Goal: Transaction & Acquisition: Obtain resource

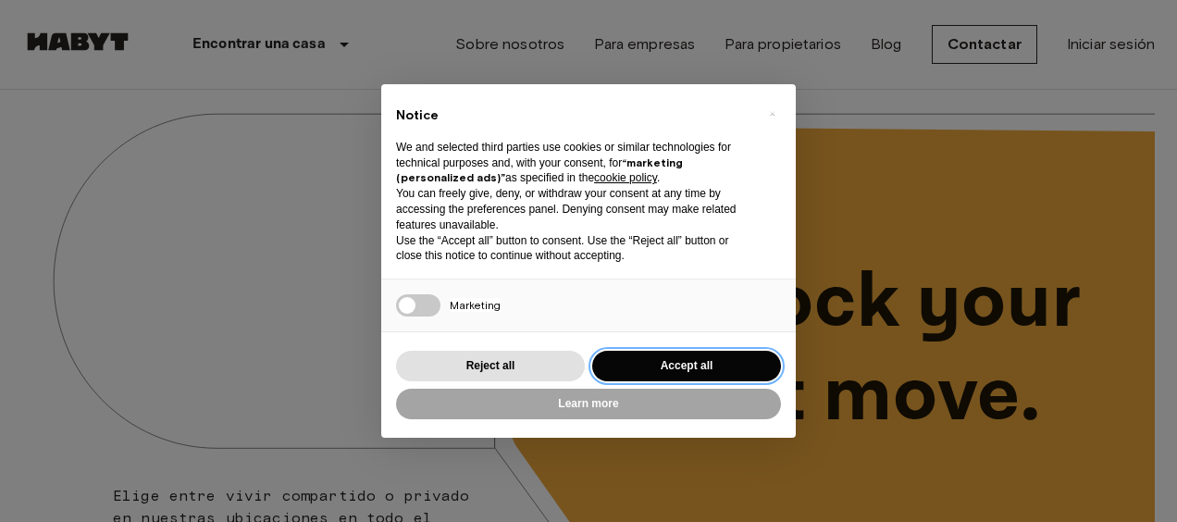
click at [724, 370] on button "Accept all" at bounding box center [686, 366] width 189 height 31
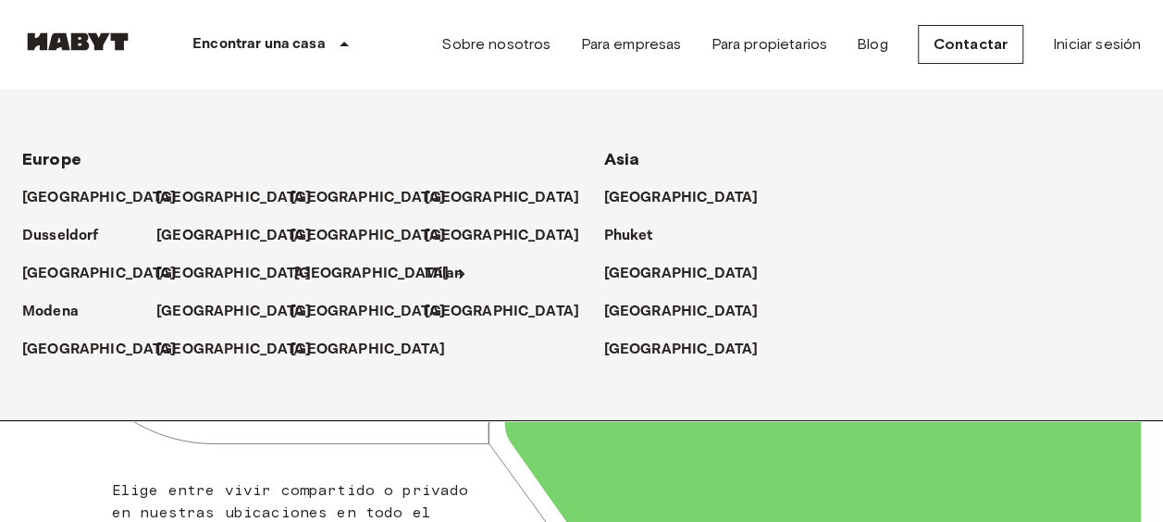
click at [310, 275] on p "[GEOGRAPHIC_DATA]" at bounding box center [371, 274] width 155 height 22
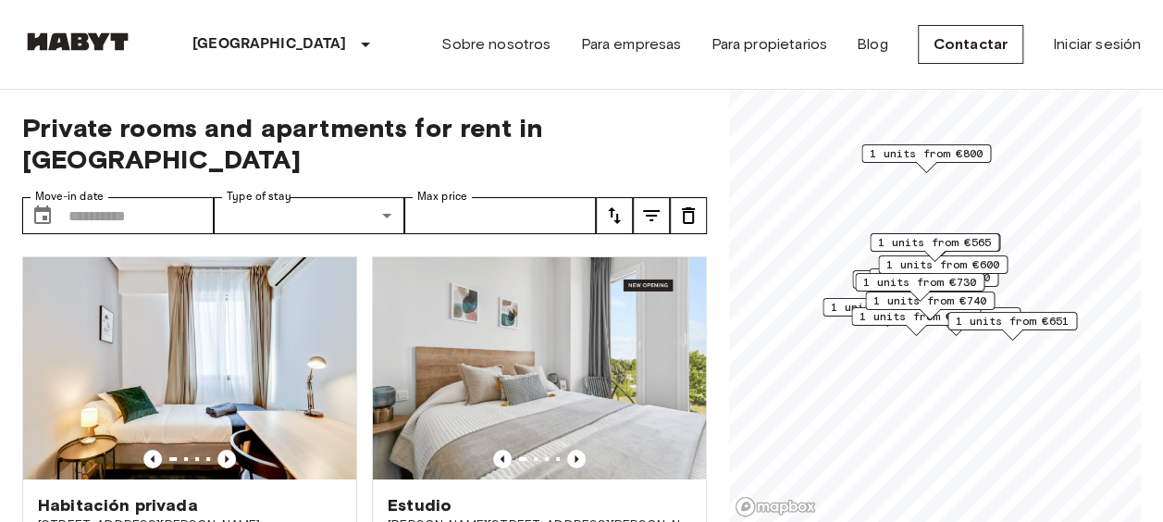
click at [937, 154] on span "1 units from €800" at bounding box center [926, 153] width 113 height 17
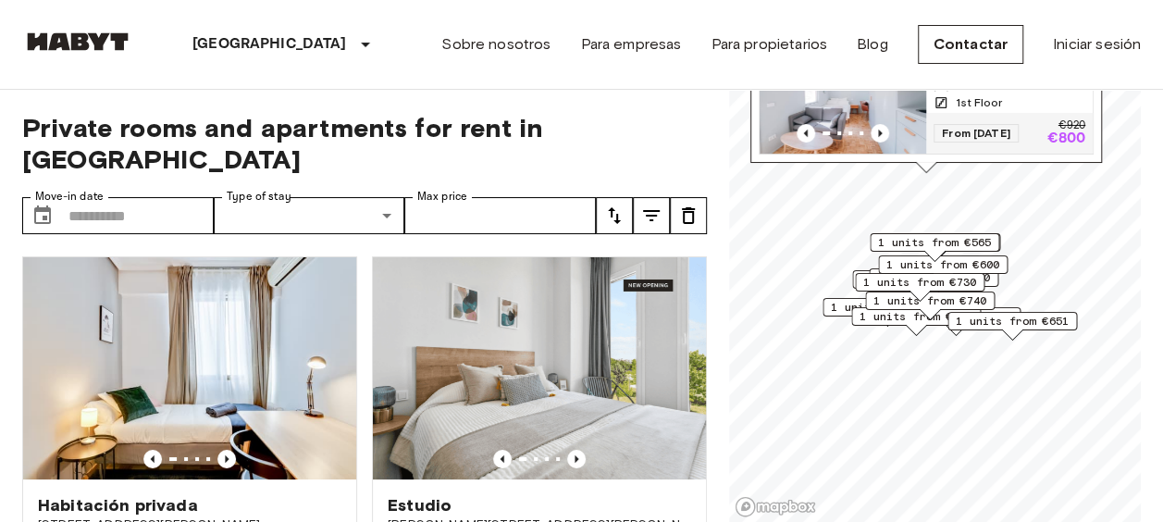
click at [892, 105] on img "Map marker" at bounding box center [843, 98] width 167 height 111
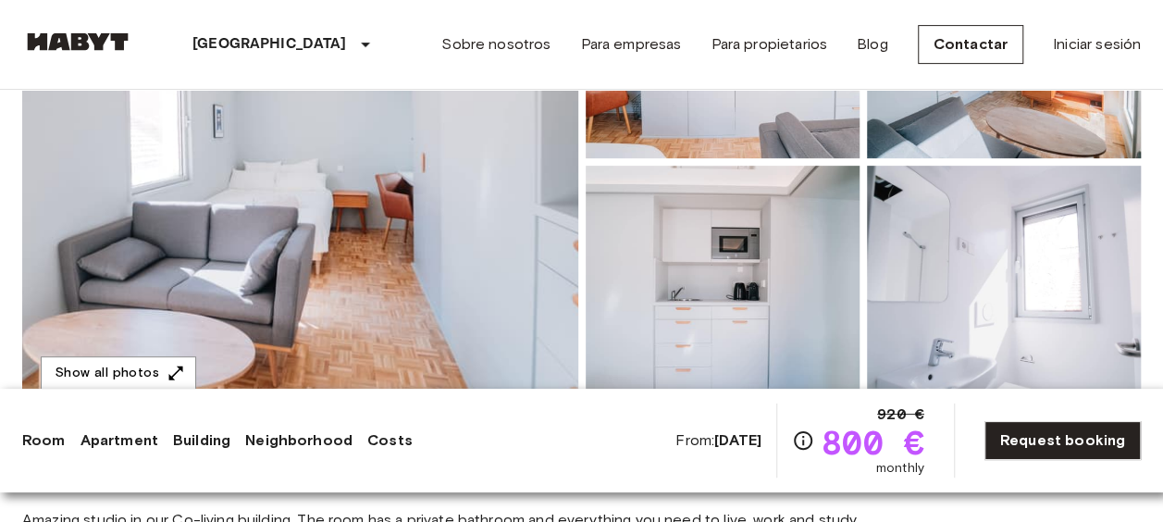
click at [531, 249] on img at bounding box center [300, 162] width 556 height 492
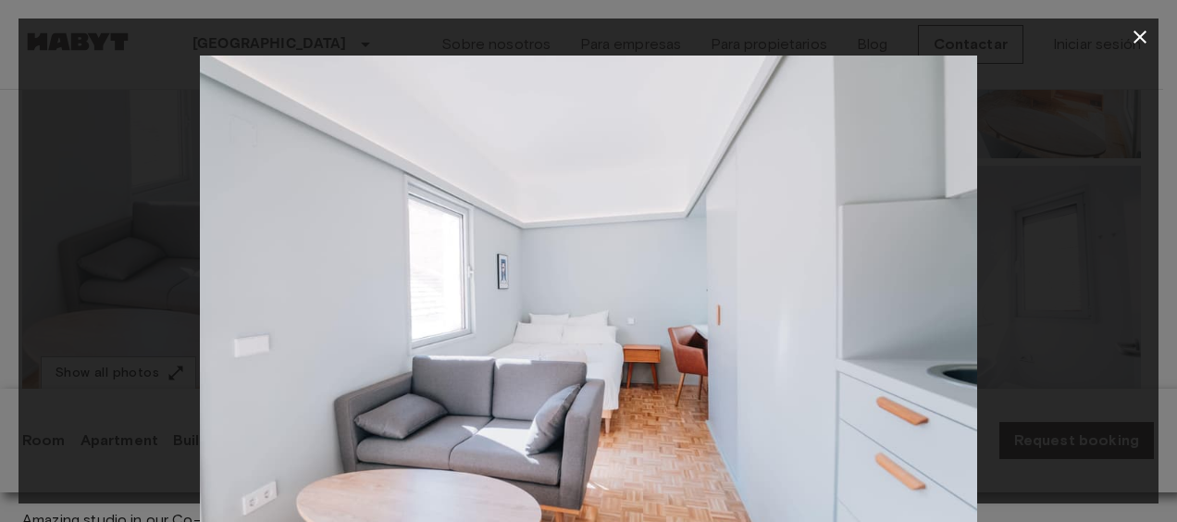
click at [900, 322] on img at bounding box center [588, 315] width 777 height 518
click at [1136, 44] on icon "button" at bounding box center [1140, 37] width 22 height 22
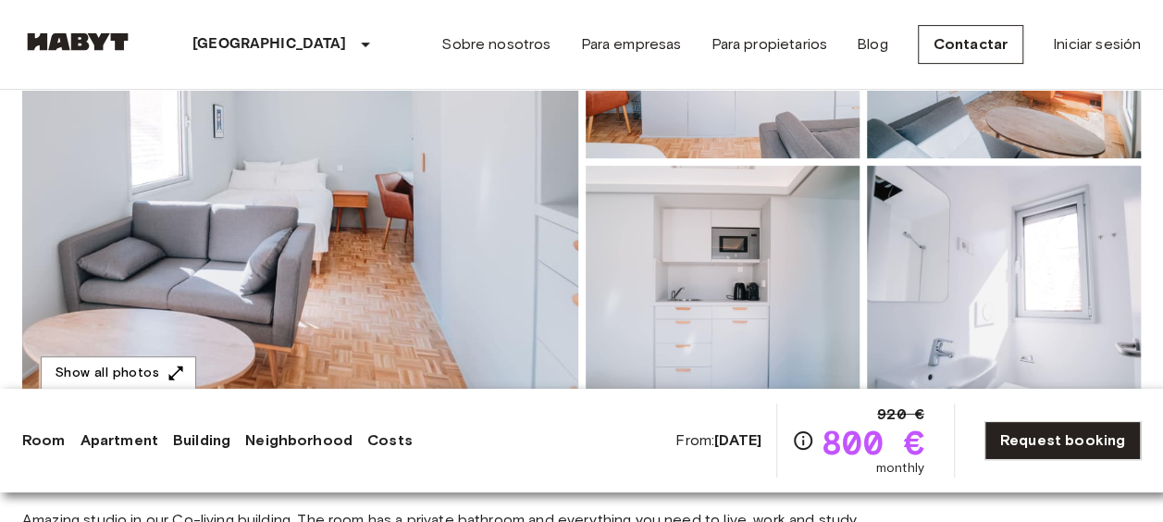
click at [663, 133] on img at bounding box center [723, 37] width 274 height 243
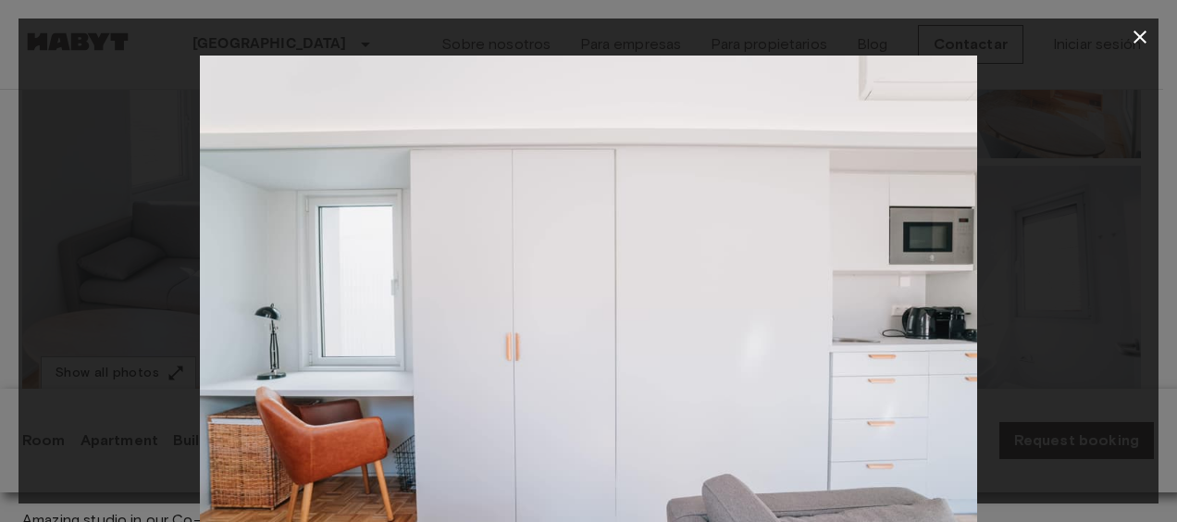
click at [1140, 39] on icon "button" at bounding box center [1140, 37] width 22 height 22
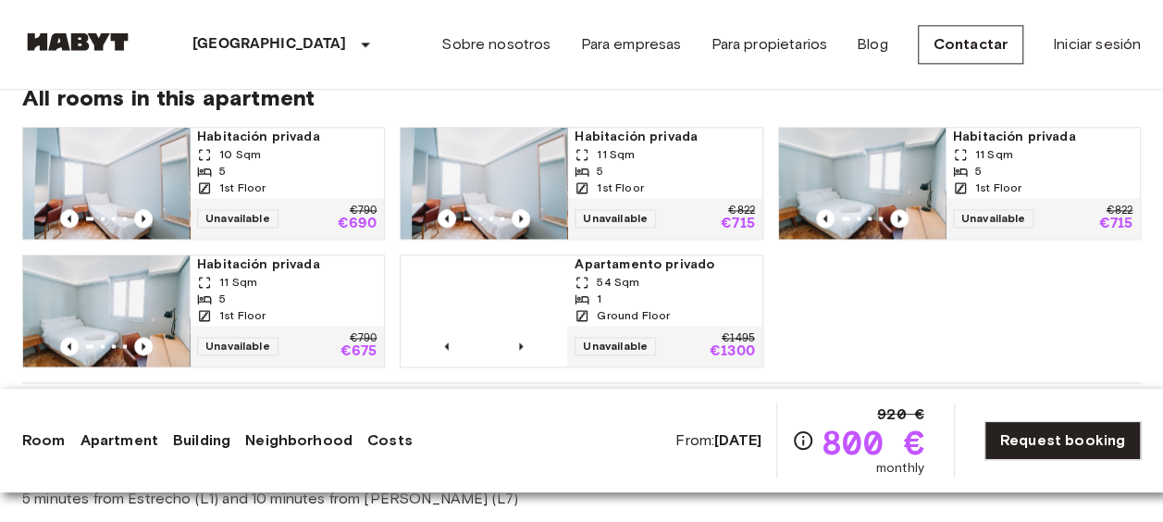
scroll to position [1214, 0]
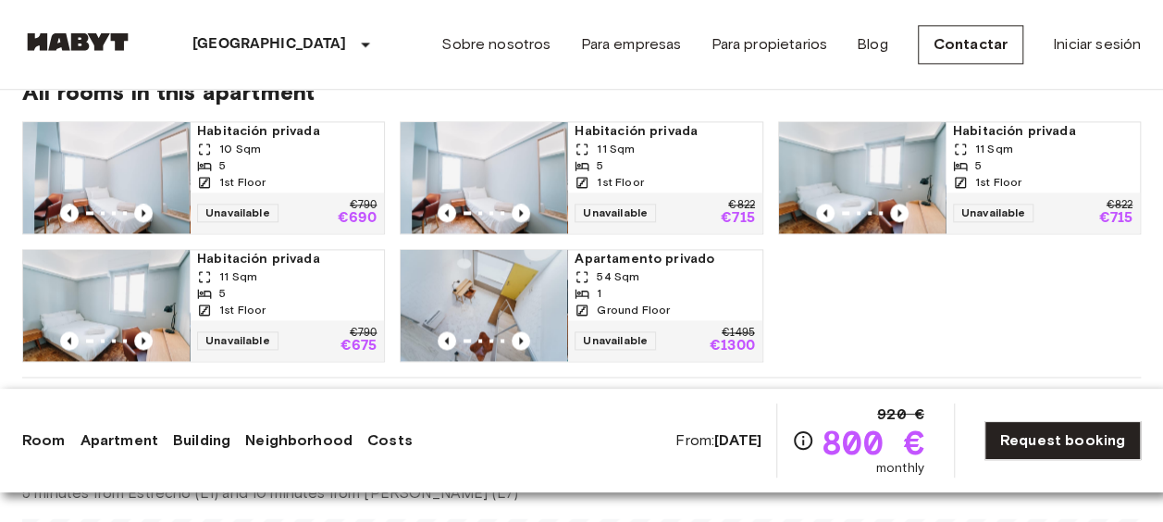
click at [846, 172] on img at bounding box center [862, 177] width 167 height 111
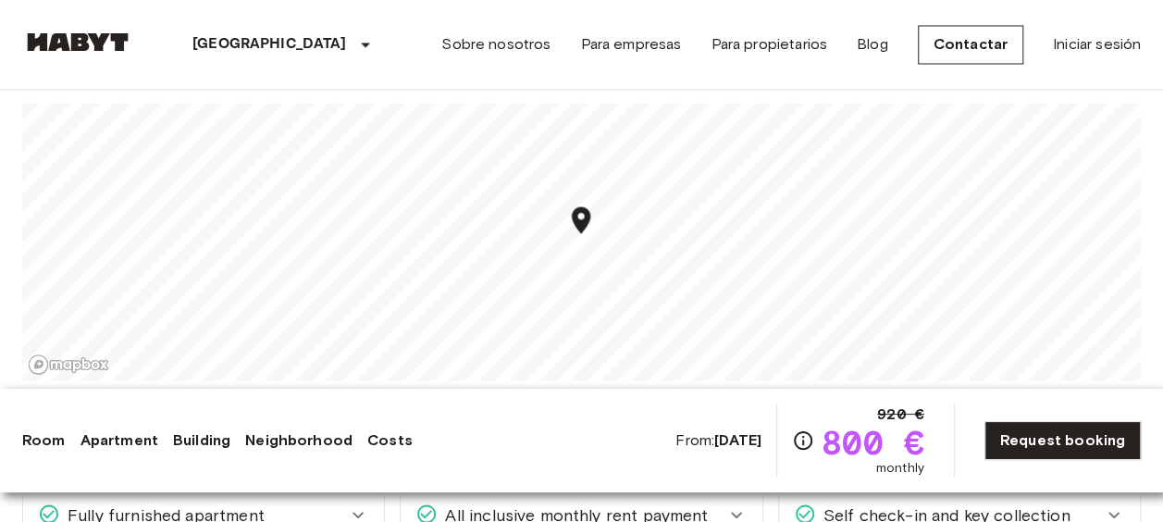
scroll to position [1632, 0]
click at [215, 449] on link "Building" at bounding box center [201, 440] width 57 height 22
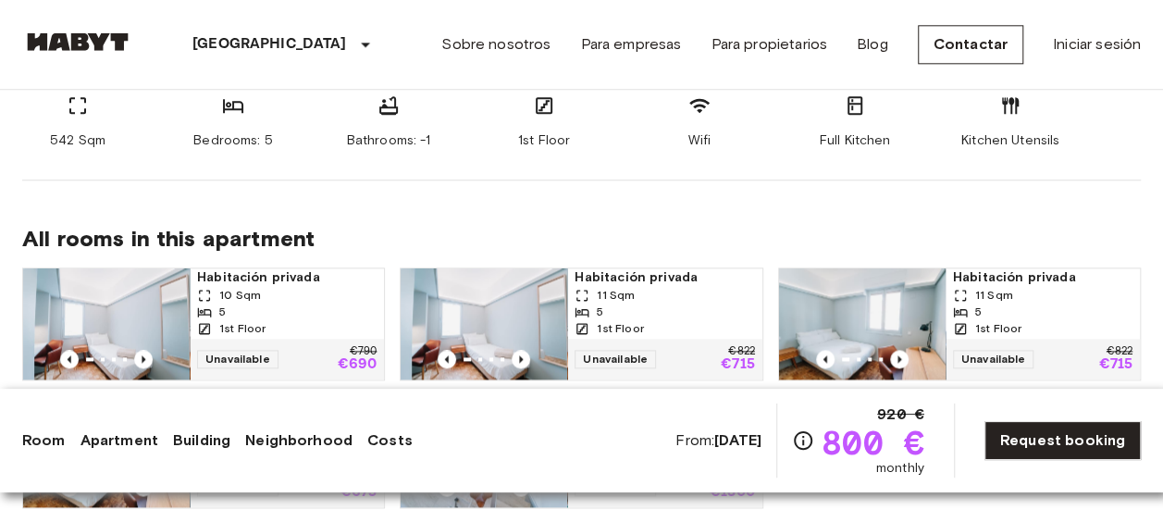
scroll to position [1081, 0]
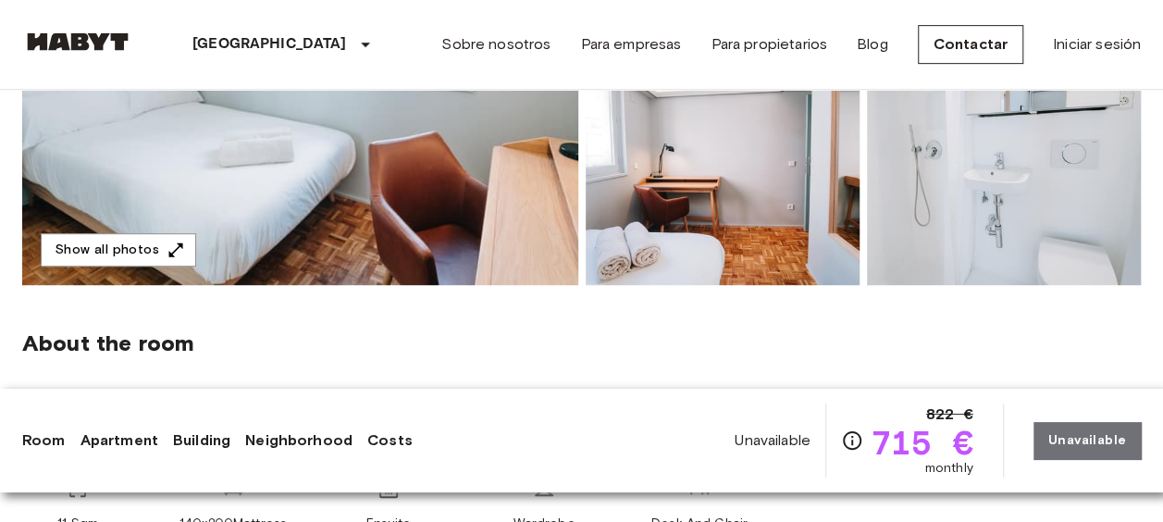
scroll to position [448, 0]
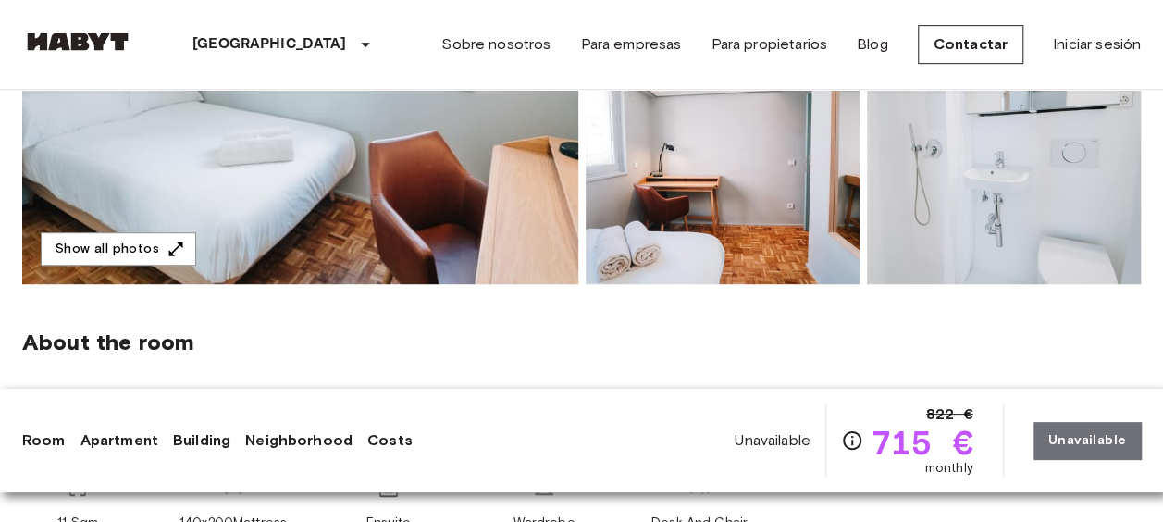
click at [515, 206] on img at bounding box center [300, 38] width 556 height 492
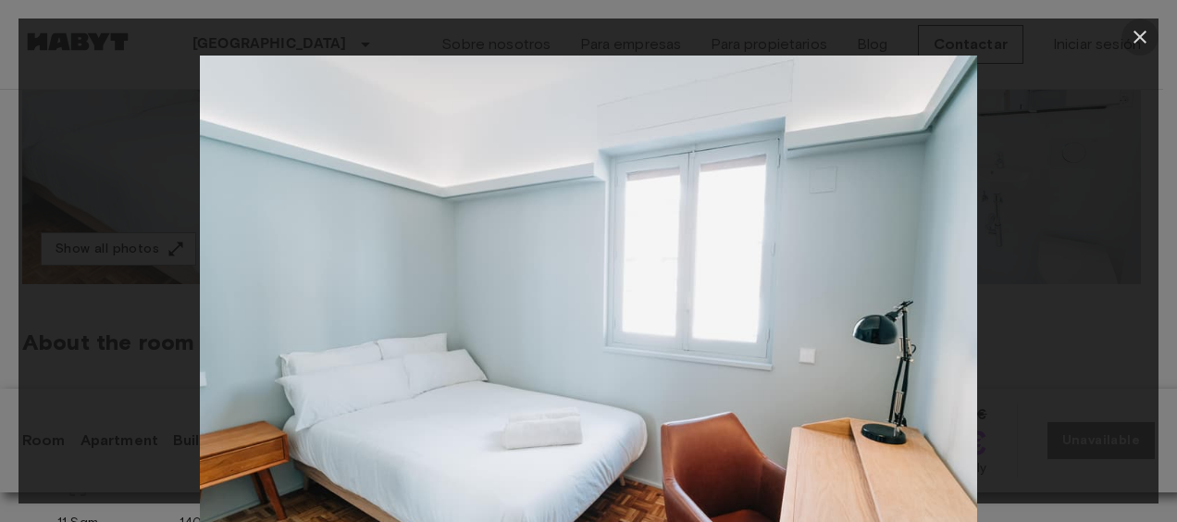
click at [1142, 39] on icon "button" at bounding box center [1140, 37] width 13 height 13
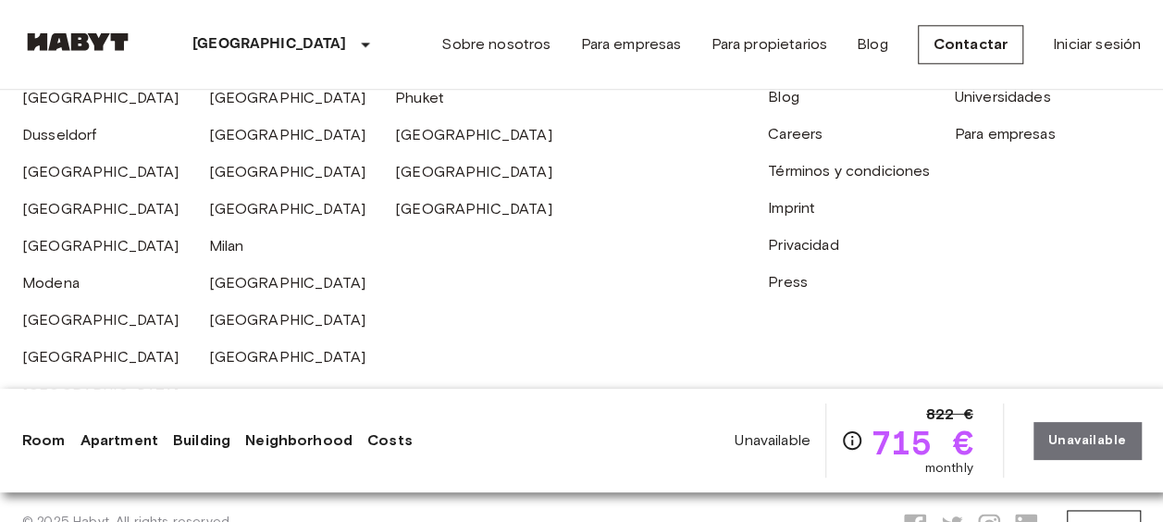
scroll to position [4610, 0]
